Goal: Information Seeking & Learning: Learn about a topic

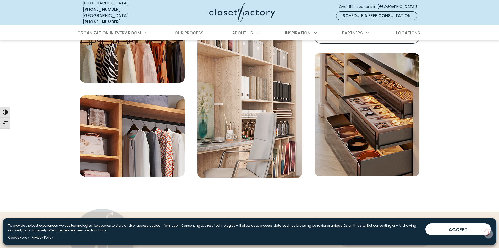
scroll to position [2019, 0]
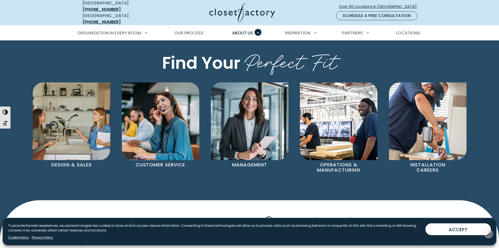
scroll to position [341, 0]
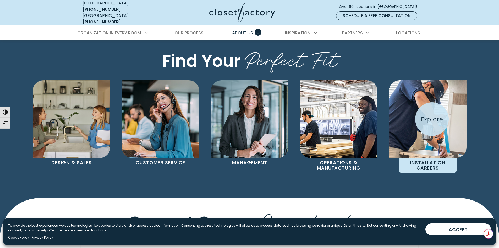
click at [432, 119] on img "Pages Gallery" at bounding box center [428, 119] width 78 height 78
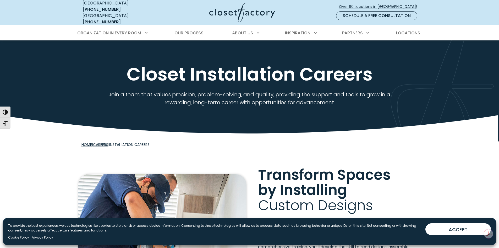
click at [105, 142] on link "Careers" at bounding box center [100, 144] width 15 height 5
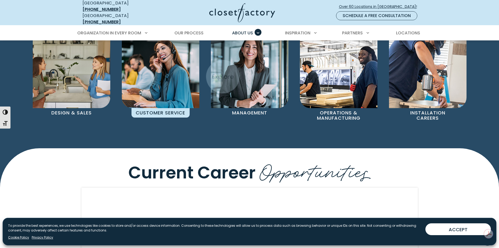
scroll to position [314, 0]
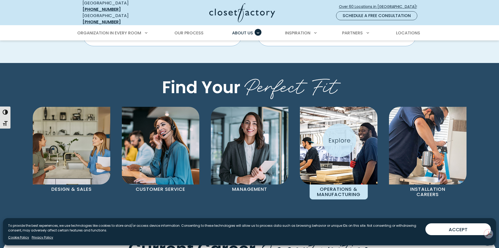
click at [340, 140] on img "Pages Gallery" at bounding box center [339, 146] width 78 height 78
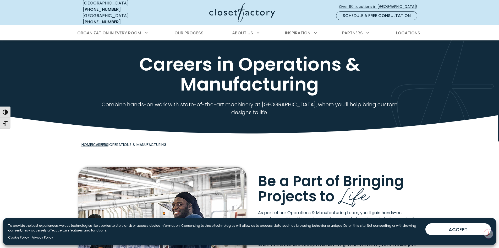
click at [102, 142] on link "Careers" at bounding box center [100, 144] width 15 height 5
